Goal: Information Seeking & Learning: Learn about a topic

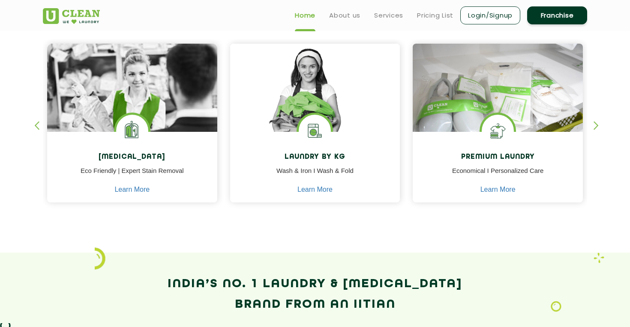
scroll to position [359, 0]
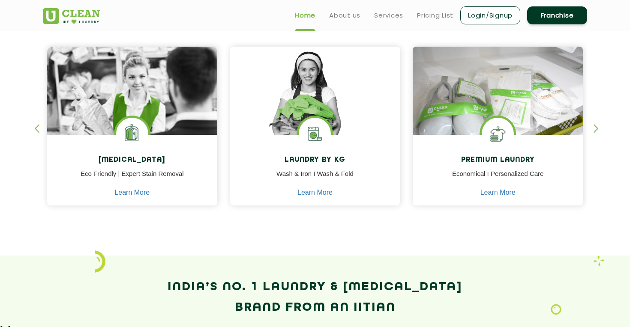
click at [598, 129] on div "button" at bounding box center [599, 136] width 13 height 24
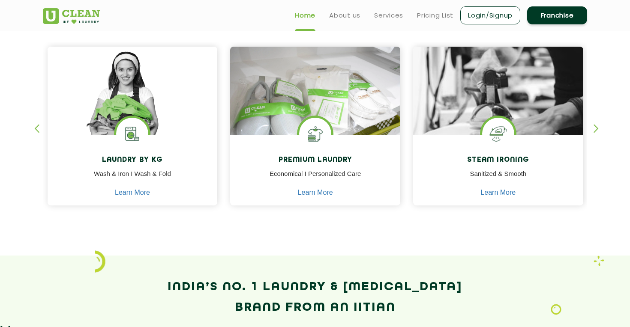
click at [598, 129] on div "button" at bounding box center [599, 136] width 13 height 24
click at [36, 129] on div "button" at bounding box center [40, 136] width 13 height 24
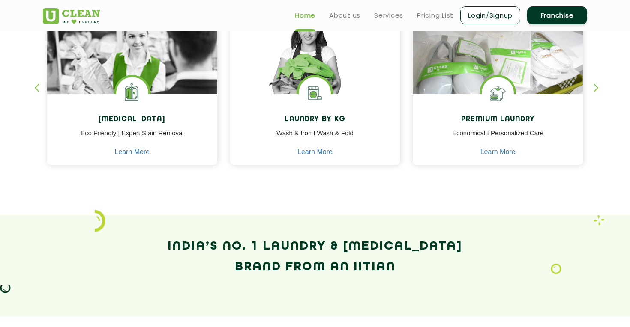
scroll to position [378, 0]
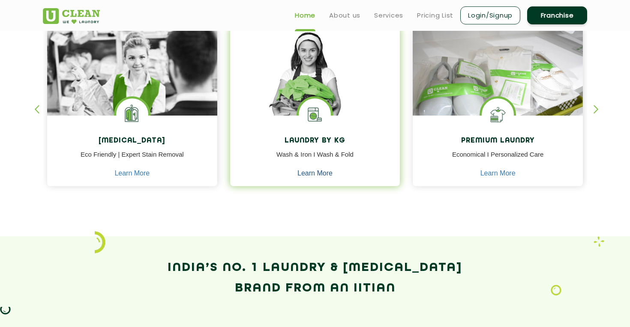
click at [308, 172] on link "Learn More" at bounding box center [314, 174] width 35 height 8
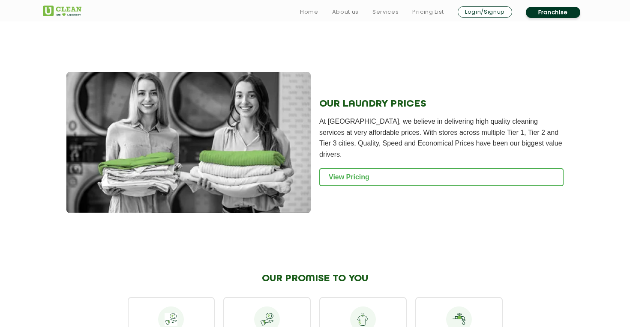
scroll to position [1109, 0]
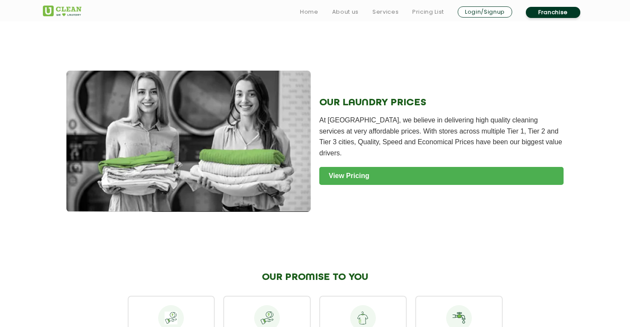
click at [370, 171] on link "View Pricing" at bounding box center [441, 176] width 244 height 18
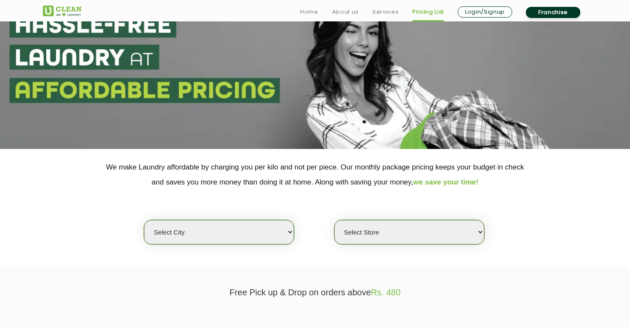
scroll to position [71, 0]
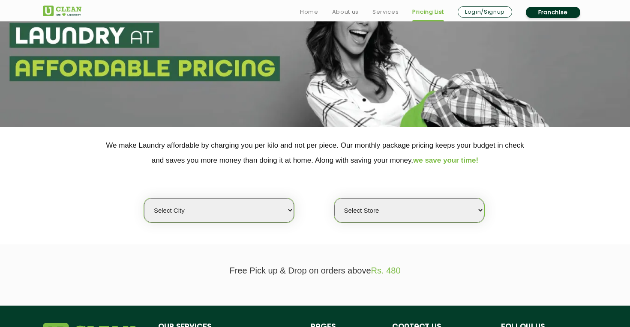
select select "6"
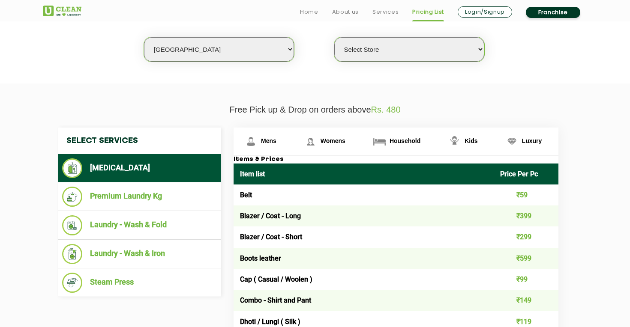
scroll to position [232, 0]
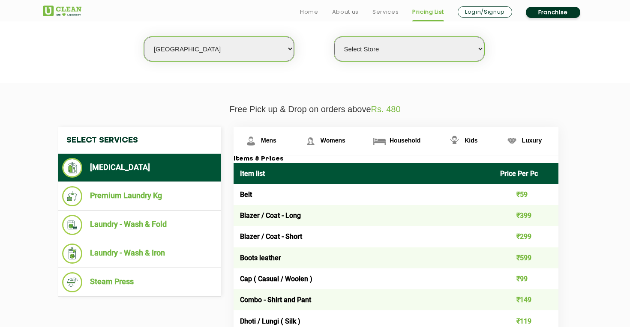
select select "356"
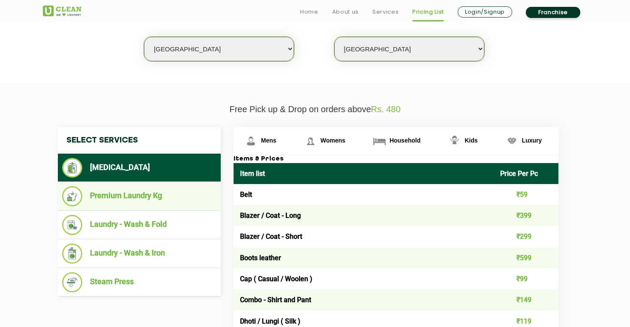
click at [129, 200] on li "Premium Laundry Kg" at bounding box center [139, 196] width 154 height 20
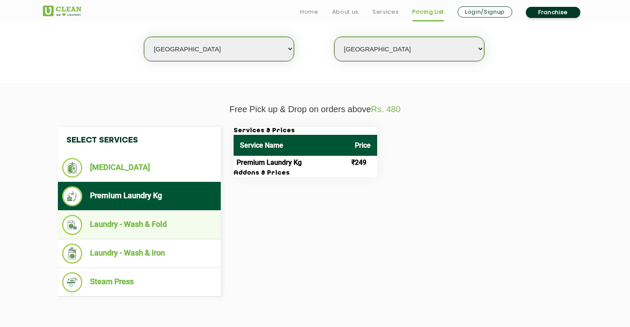
click at [135, 215] on li "Laundry - Wash & Fold" at bounding box center [139, 225] width 154 height 20
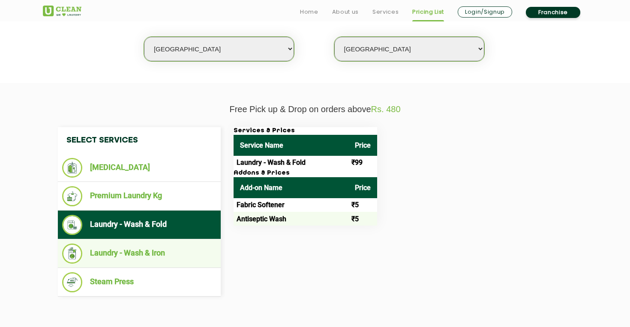
click at [165, 250] on li "Laundry - Wash & Iron" at bounding box center [139, 254] width 154 height 20
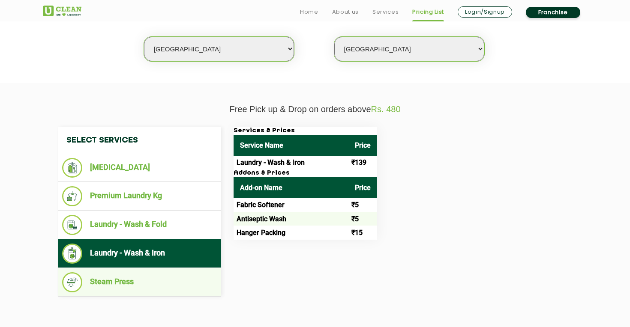
click at [139, 274] on li "Steam Press" at bounding box center [139, 283] width 154 height 20
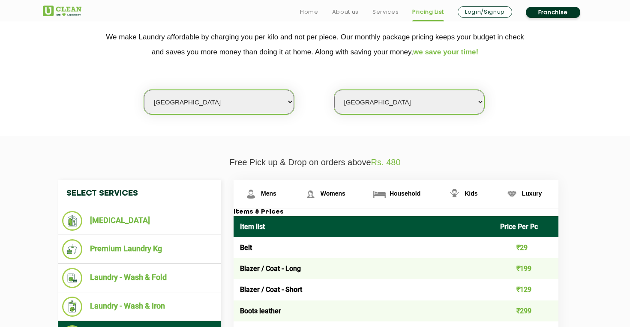
scroll to position [198, 0]
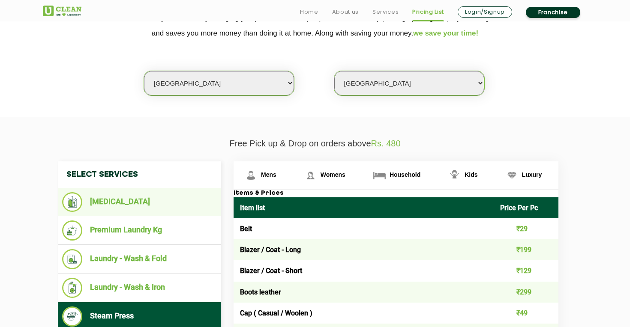
click at [152, 197] on li "[MEDICAL_DATA]" at bounding box center [139, 202] width 154 height 20
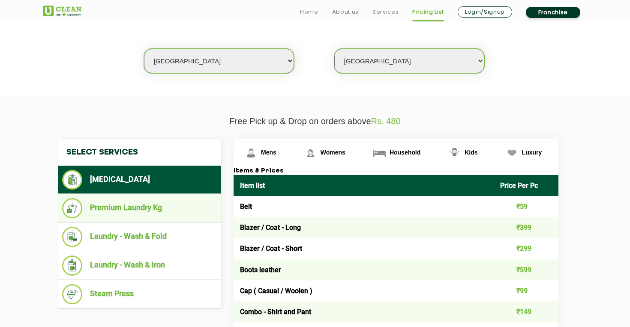
scroll to position [226, 0]
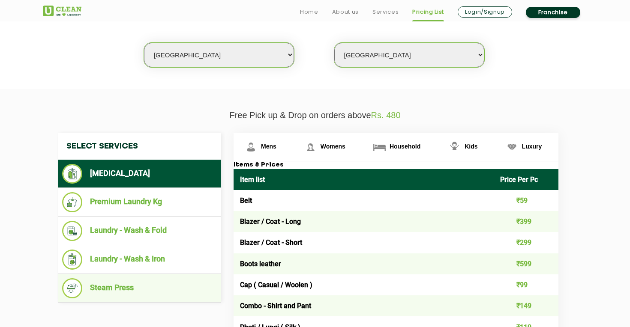
click at [131, 283] on li "Steam Press" at bounding box center [139, 289] width 154 height 20
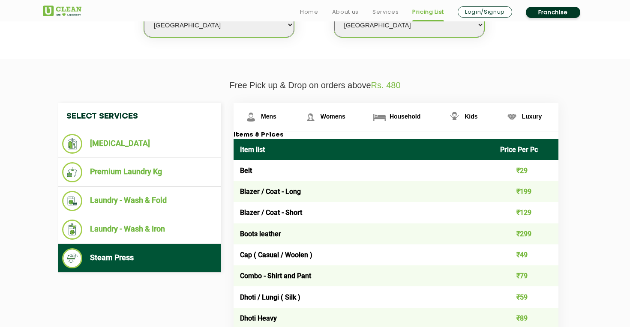
scroll to position [259, 0]
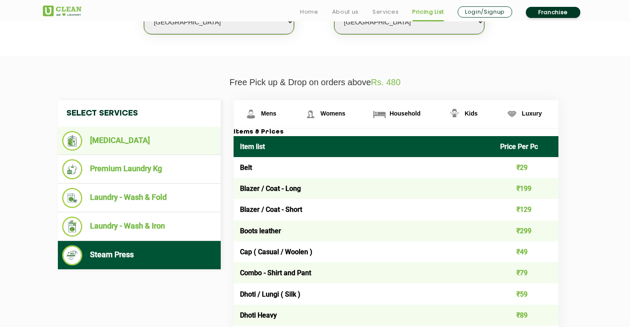
click at [157, 131] on li "[MEDICAL_DATA]" at bounding box center [139, 141] width 154 height 20
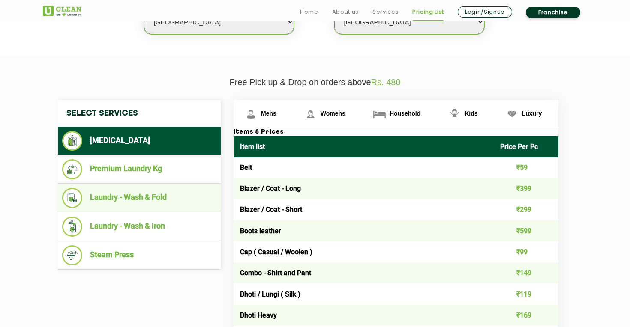
click at [164, 193] on li "Laundry - Wash & Fold" at bounding box center [139, 198] width 154 height 20
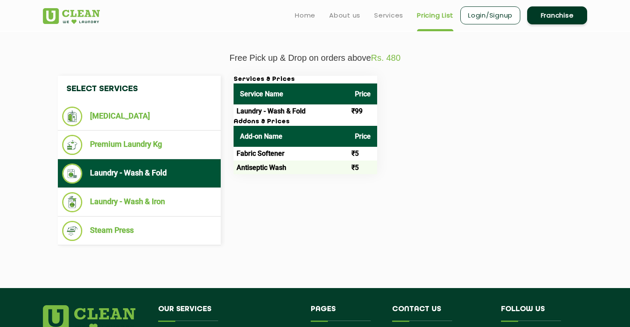
scroll to position [283, 0]
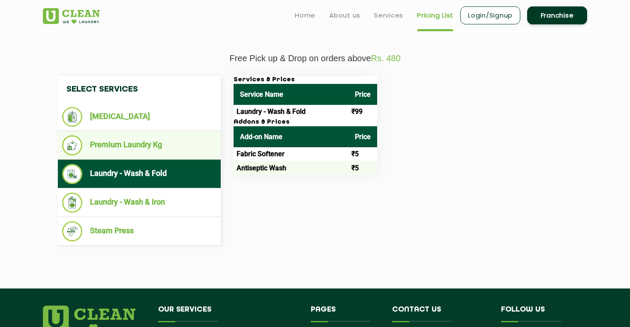
click at [140, 144] on li "Premium Laundry Kg" at bounding box center [139, 145] width 154 height 20
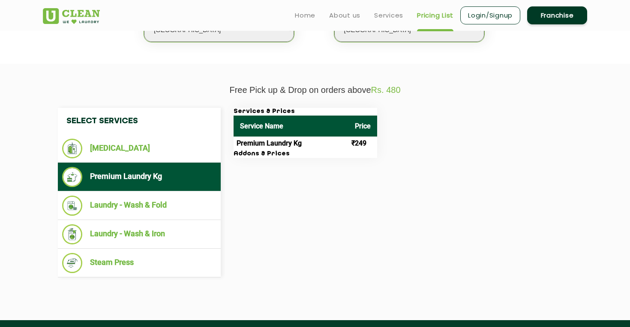
scroll to position [251, 0]
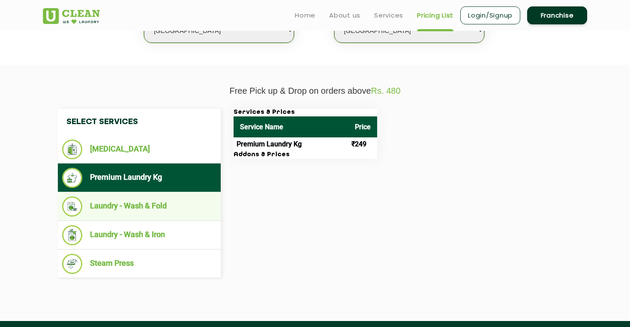
click at [172, 197] on li "Laundry - Wash & Fold" at bounding box center [139, 207] width 154 height 20
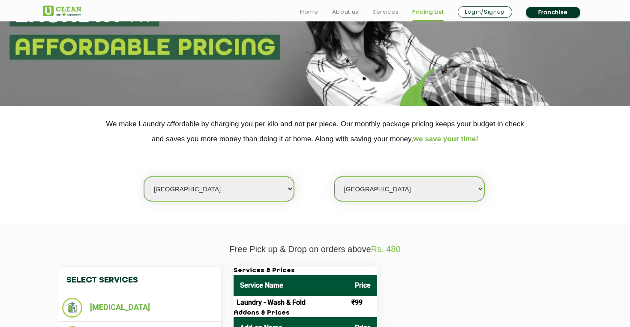
scroll to position [93, 0]
